Goal: Check status: Verify the current state of an ongoing process or item

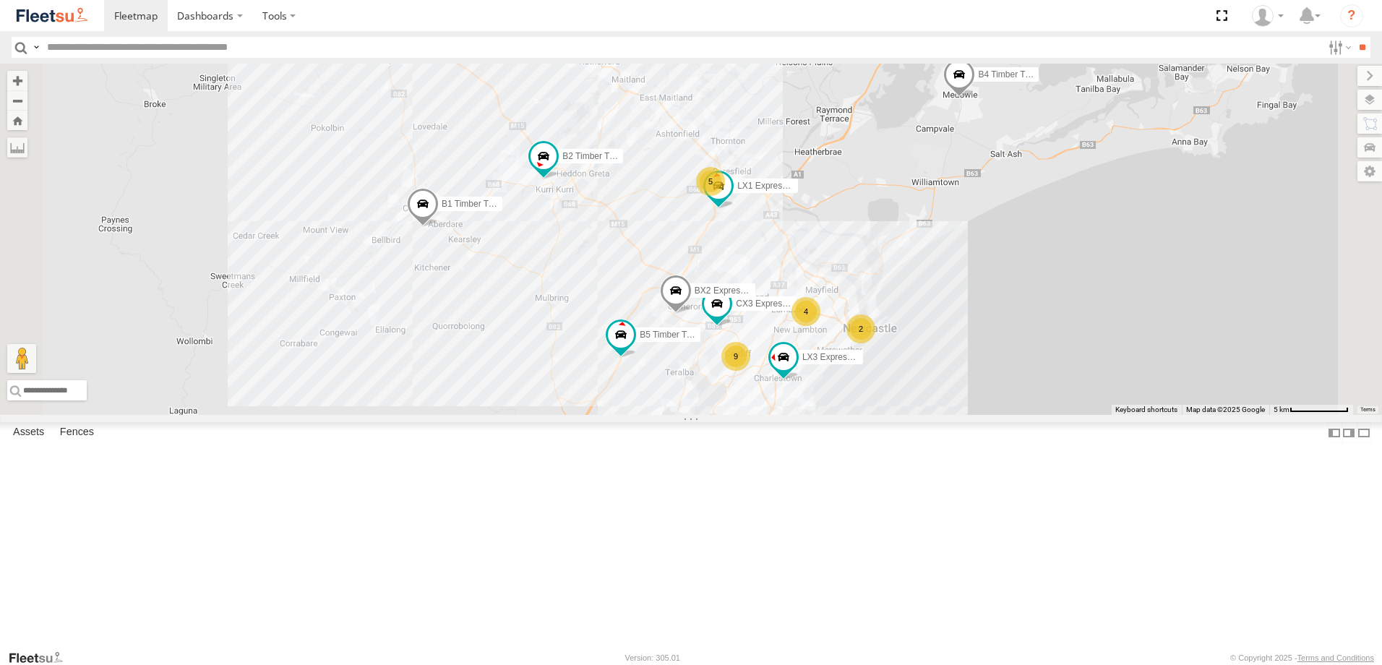
scroll to position [217, 0]
click at [0, 0] on span at bounding box center [0, 0] width 0 height 0
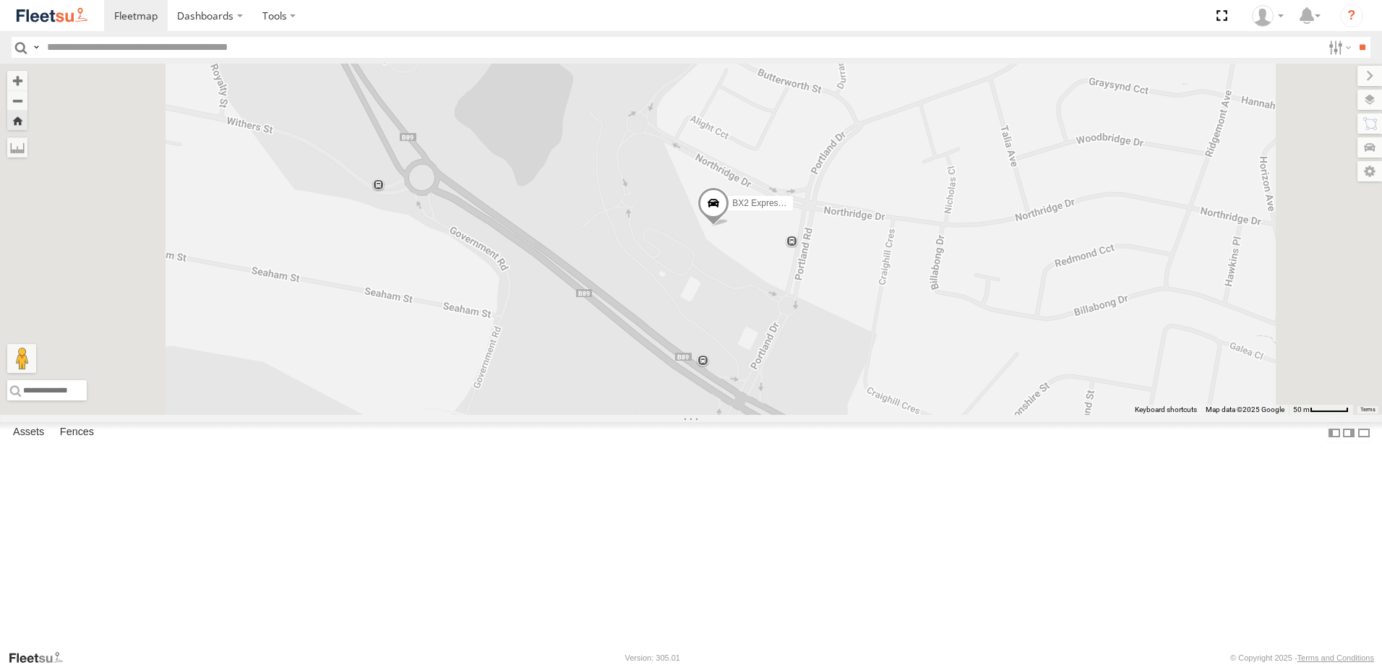
click at [0, 0] on span at bounding box center [0, 0] width 0 height 0
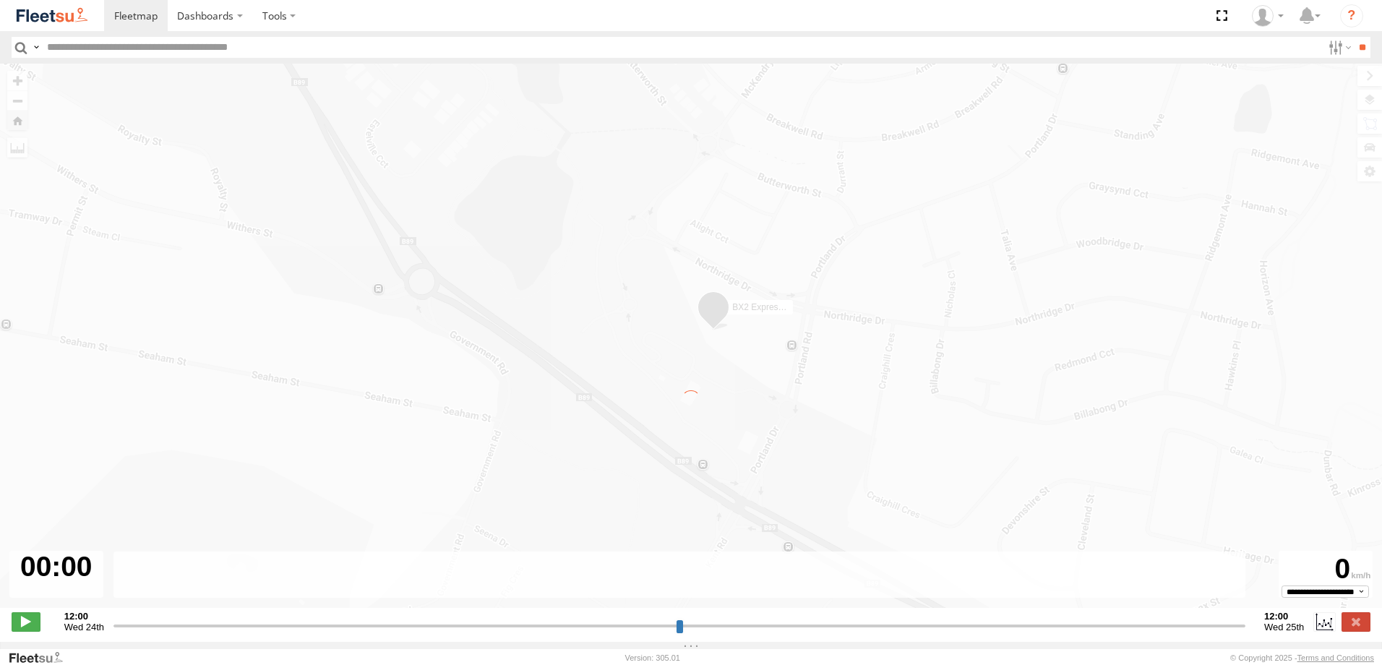
type input "**********"
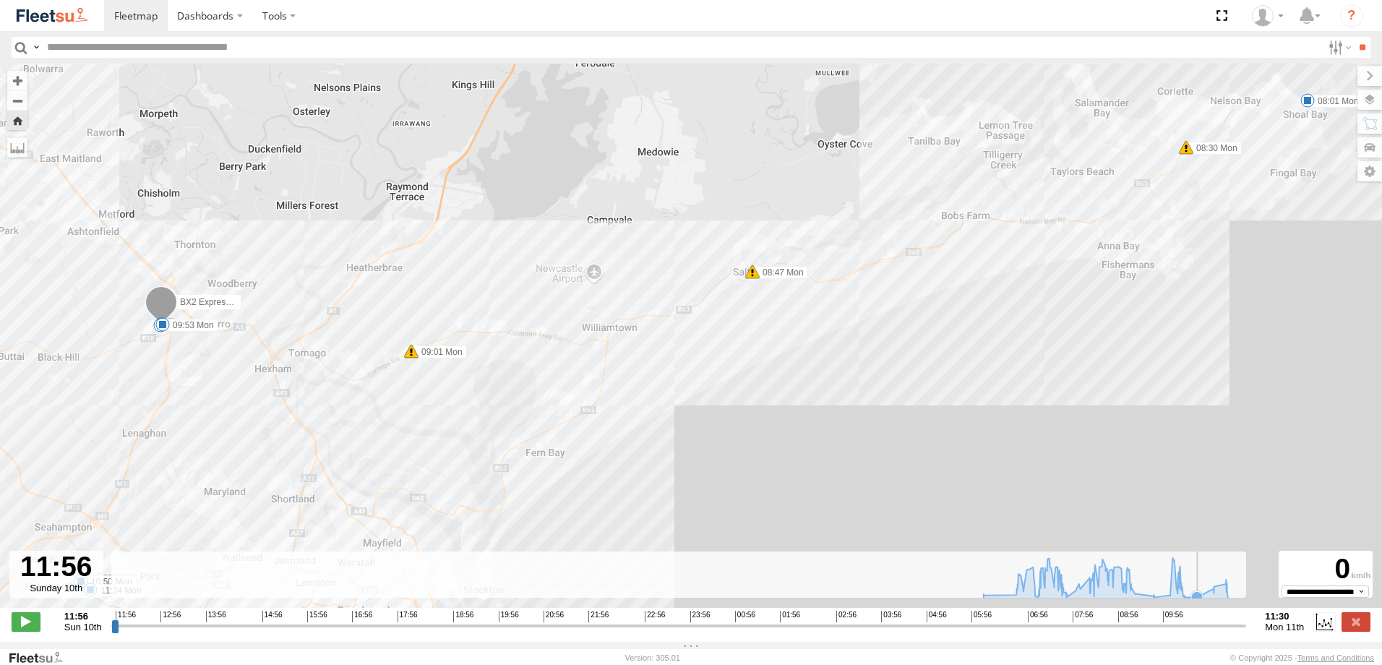
click at [1193, 596] on rect at bounding box center [679, 575] width 1136 height 47
click at [1210, 594] on icon at bounding box center [1214, 589] width 12 height 12
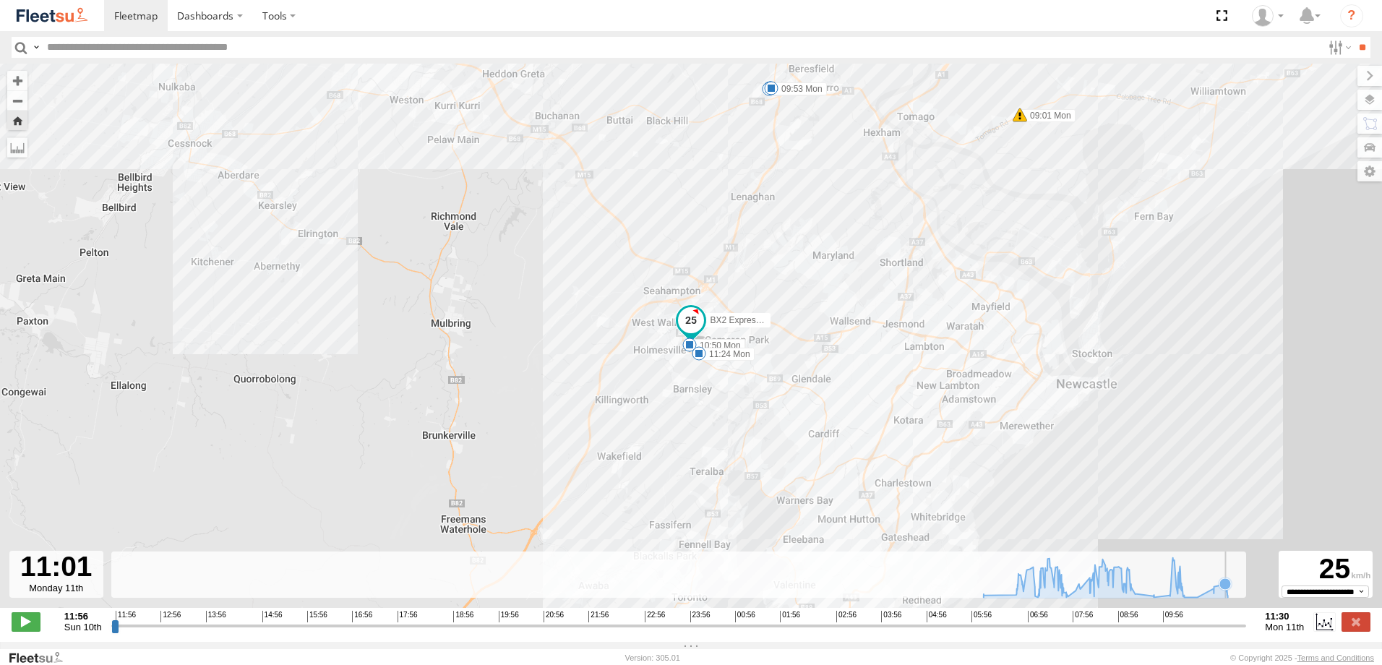
click at [1223, 590] on icon at bounding box center [1226, 584] width 12 height 12
click at [1234, 594] on icon at bounding box center [1105, 577] width 259 height 40
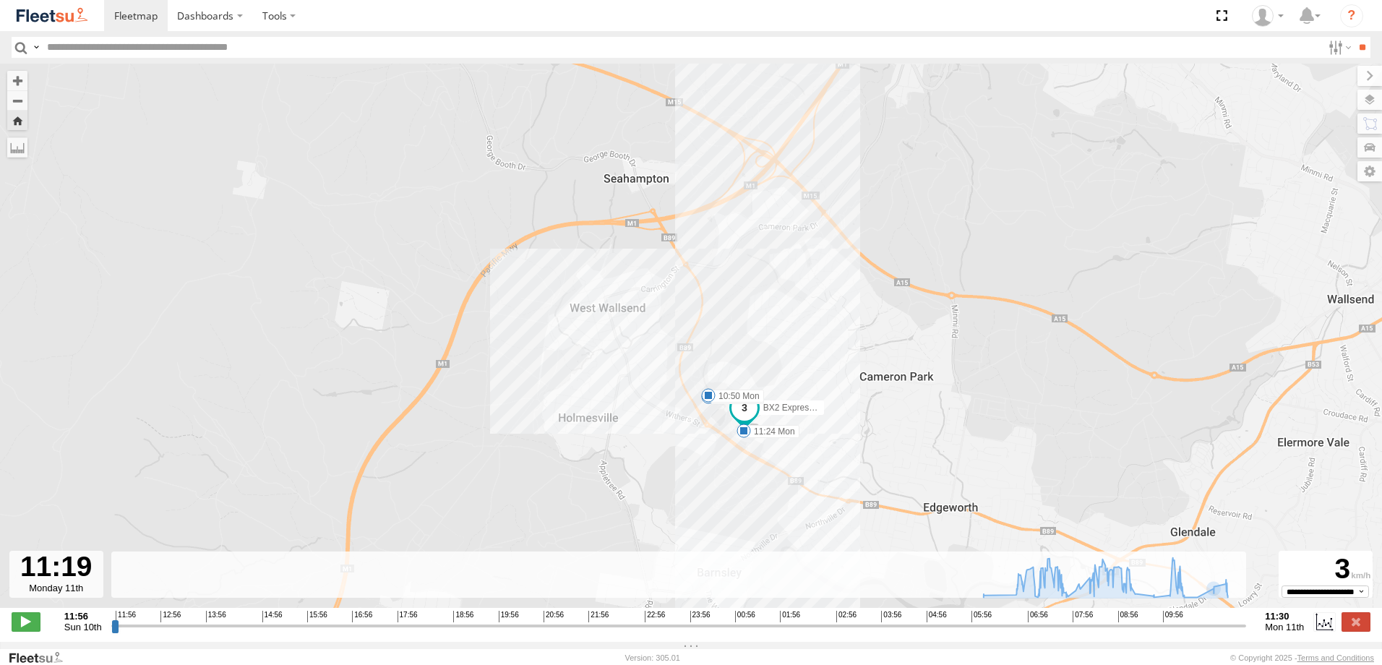
drag, startPoint x: 858, startPoint y: 291, endPoint x: 738, endPoint y: 254, distance: 125.5
click at [738, 254] on div "BX2 Express Ute 06:14 Mon 08:01 Mon 08:30 Mon 08:47 Mon 09:01 Mon 09:21 Mon 09:…" at bounding box center [691, 344] width 1382 height 560
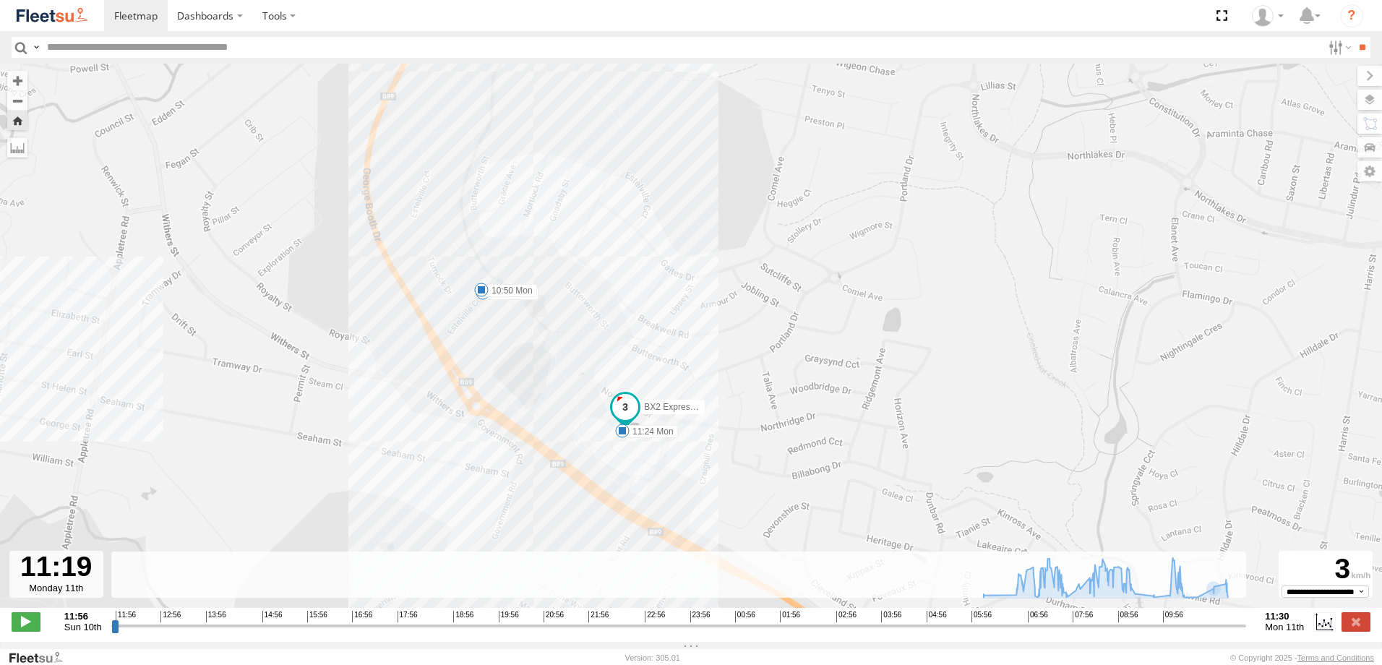
drag, startPoint x: 772, startPoint y: 349, endPoint x: 763, endPoint y: 341, distance: 12.3
click at [763, 341] on div "BX2 Express Ute 06:14 Mon 08:01 Mon 08:30 Mon 08:47 Mon 09:01 Mon 09:21 Mon 09:…" at bounding box center [691, 344] width 1382 height 560
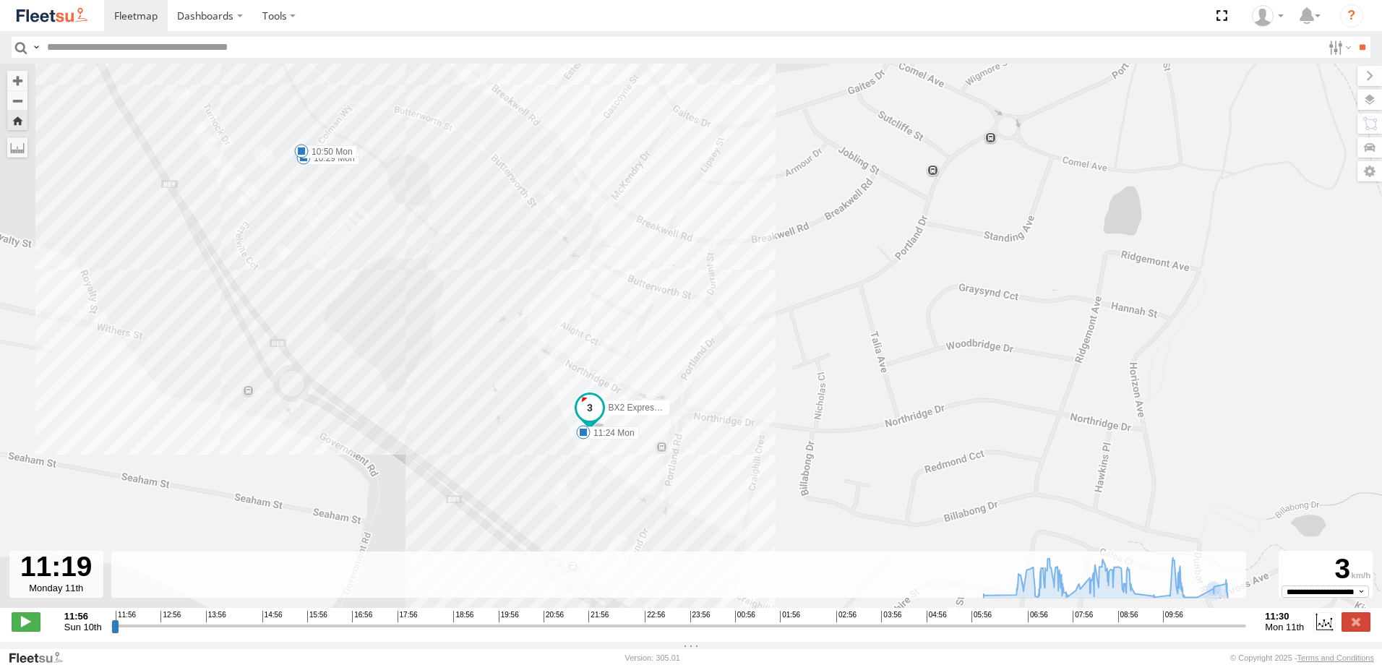
drag, startPoint x: 727, startPoint y: 410, endPoint x: 713, endPoint y: 390, distance: 24.9
click at [714, 392] on div "BX2 Express Ute 06:14 Mon 08:01 Mon 08:30 Mon 08:47 Mon 09:01 Mon 09:21 Mon 09:…" at bounding box center [691, 344] width 1382 height 560
